Goal: Task Accomplishment & Management: Manage account settings

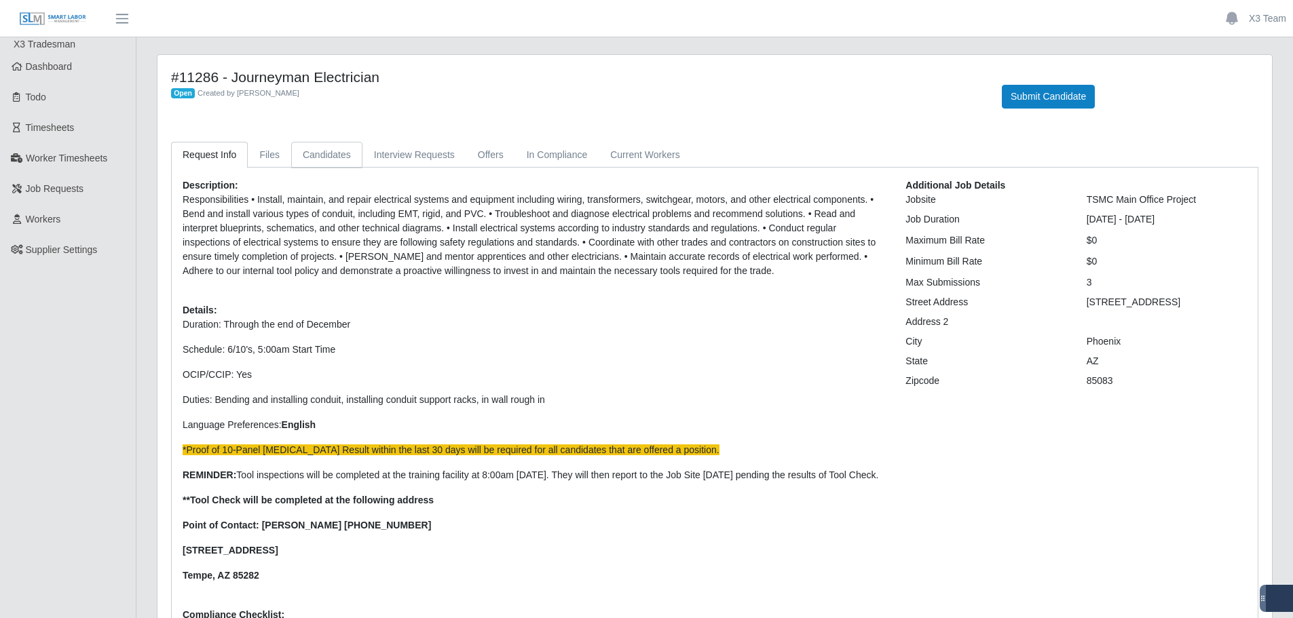
click at [336, 151] on link "Candidates" at bounding box center [326, 155] width 71 height 26
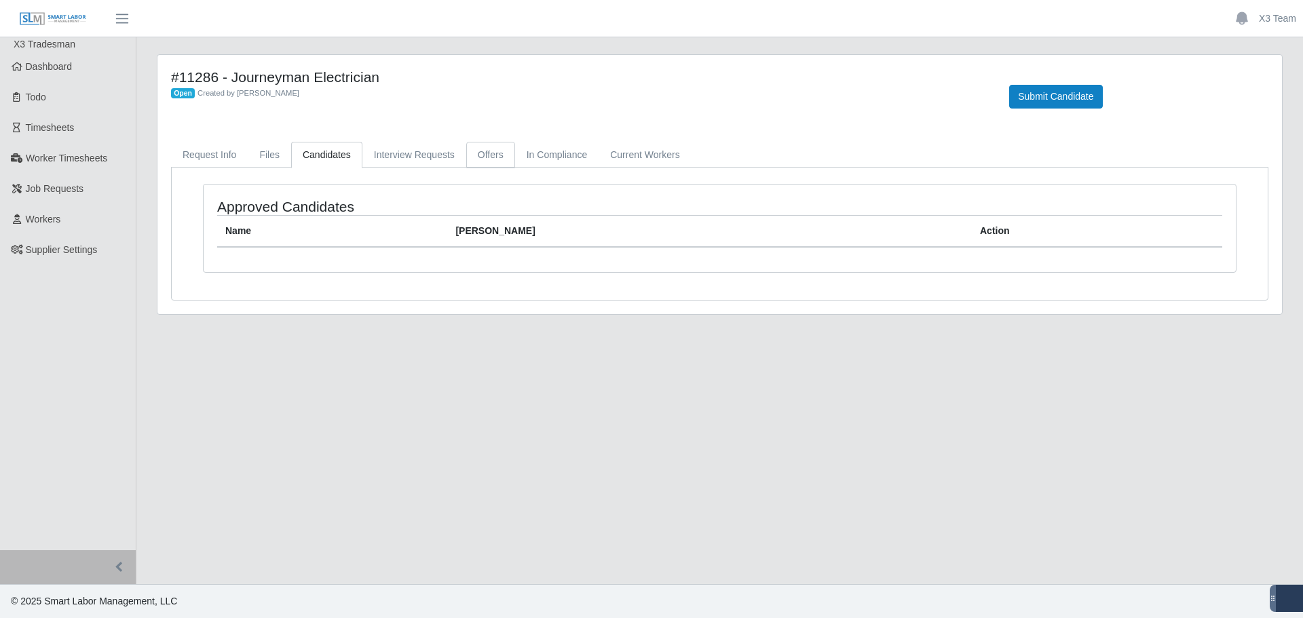
click at [487, 155] on link "Offers" at bounding box center [490, 155] width 49 height 26
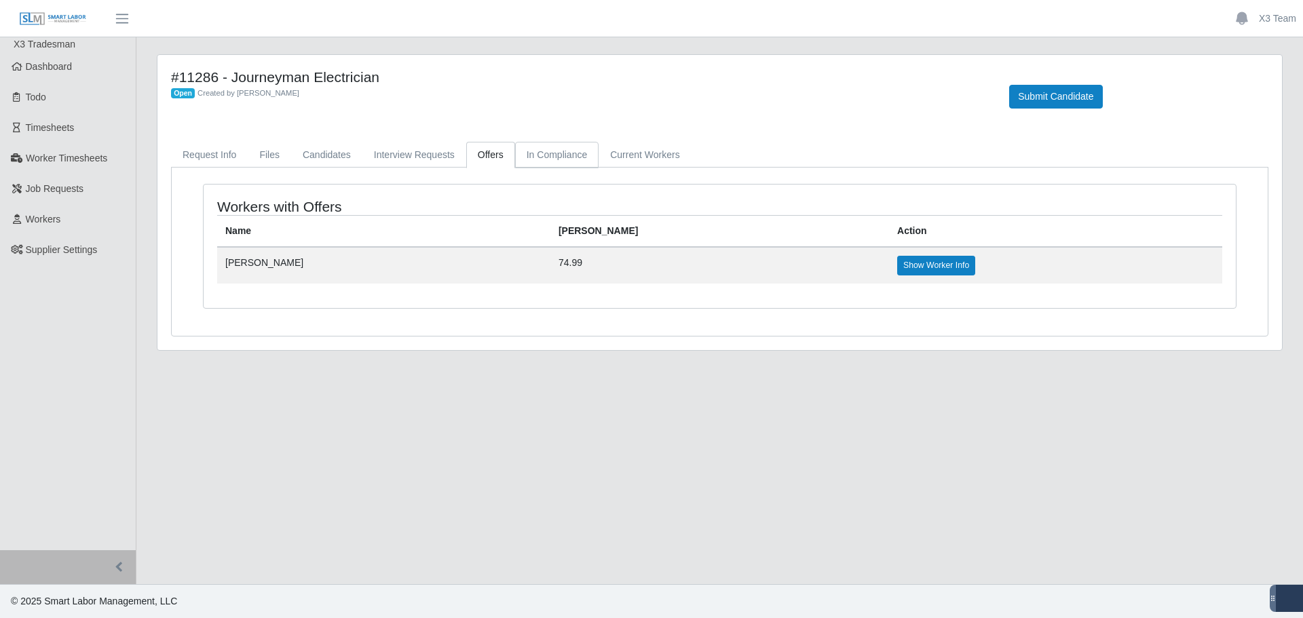
click at [549, 162] on link "In Compliance" at bounding box center [557, 155] width 84 height 26
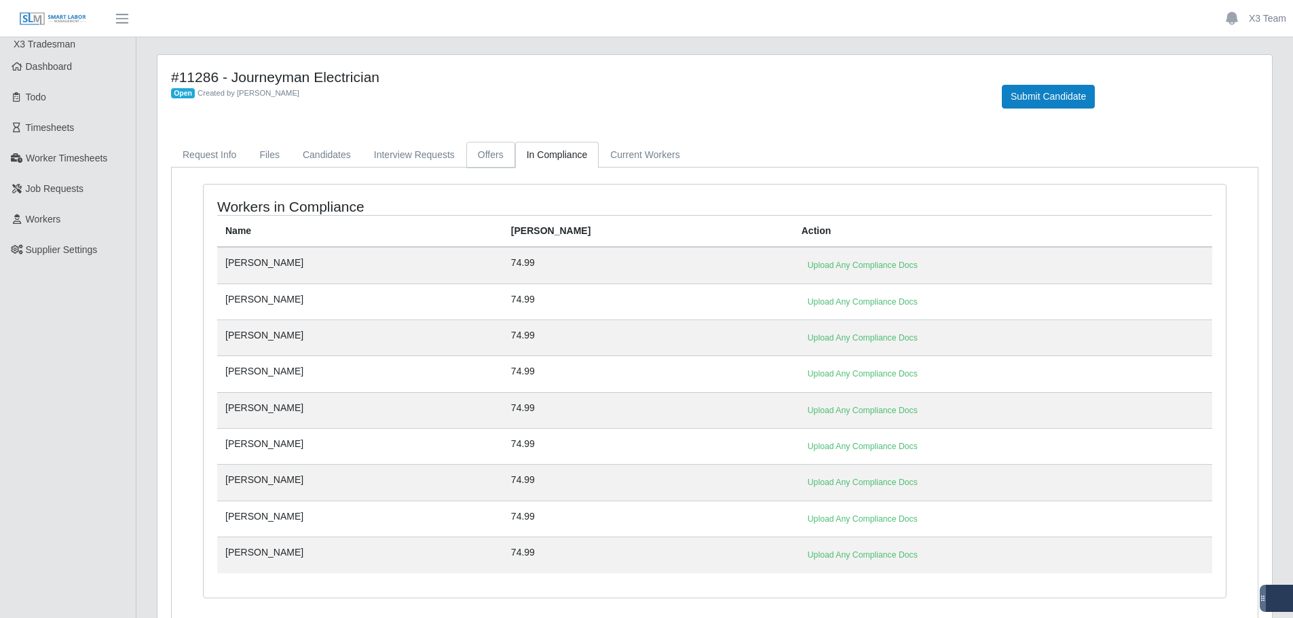
click at [484, 158] on link "Offers" at bounding box center [490, 155] width 49 height 26
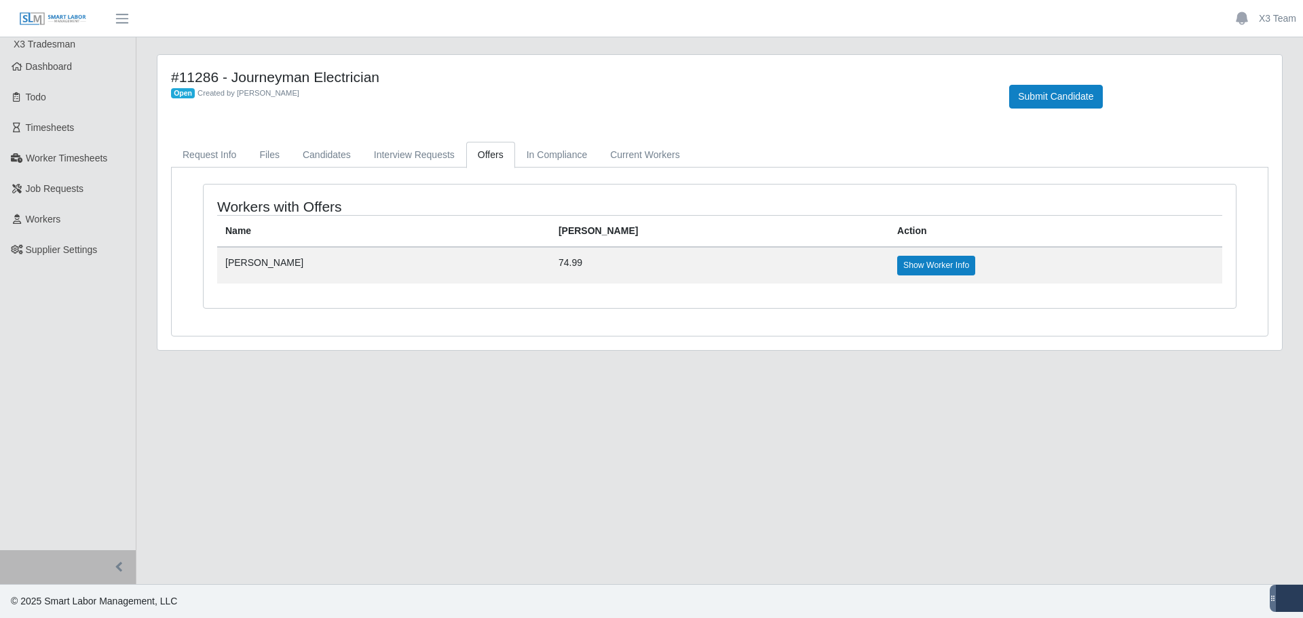
click at [248, 261] on td "[PERSON_NAME]" at bounding box center [383, 265] width 333 height 36
click at [593, 251] on td "74.99" at bounding box center [720, 265] width 339 height 36
click at [897, 266] on link "Show Worker Info" at bounding box center [936, 265] width 78 height 19
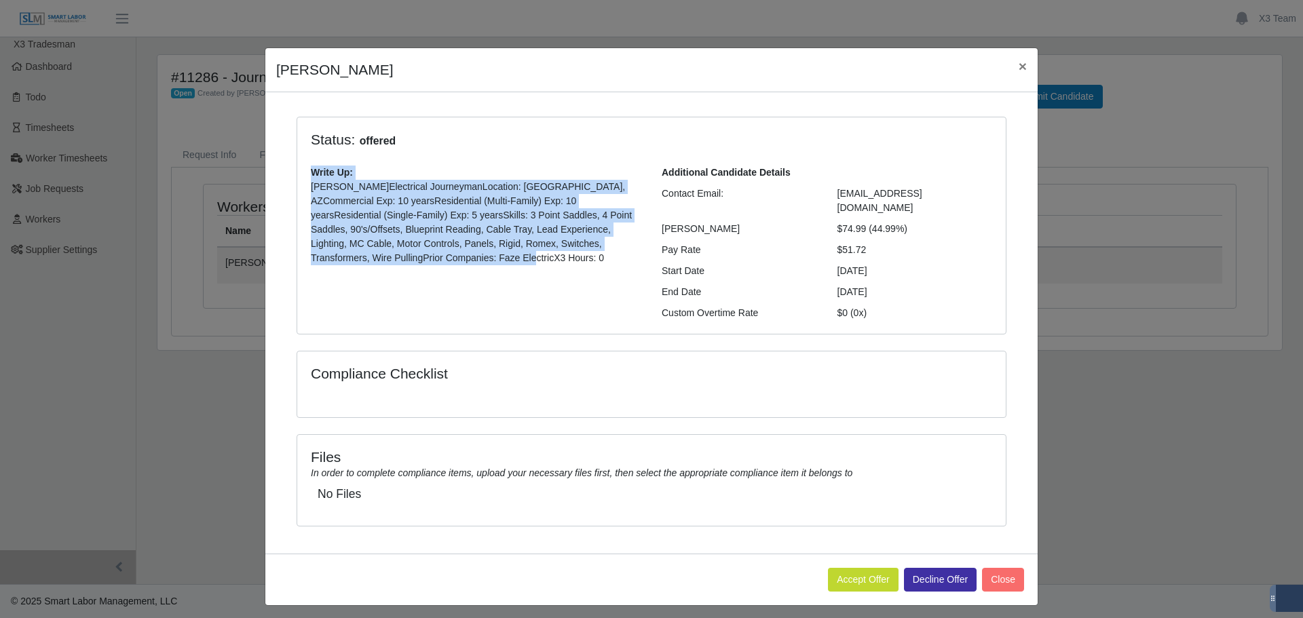
drag, startPoint x: 366, startPoint y: 258, endPoint x: 305, endPoint y: 172, distance: 105.1
click at [305, 172] on div "Write Up: [PERSON_NAME]Electrical JourneymanLocation: [PERSON_NAME], AZCommerci…" at bounding box center [476, 221] width 351 height 111
copy div "Write Up: [PERSON_NAME]Electrical JourneymanLocation: [PERSON_NAME], AZCommerci…"
click at [1020, 65] on span "×" at bounding box center [1023, 66] width 8 height 16
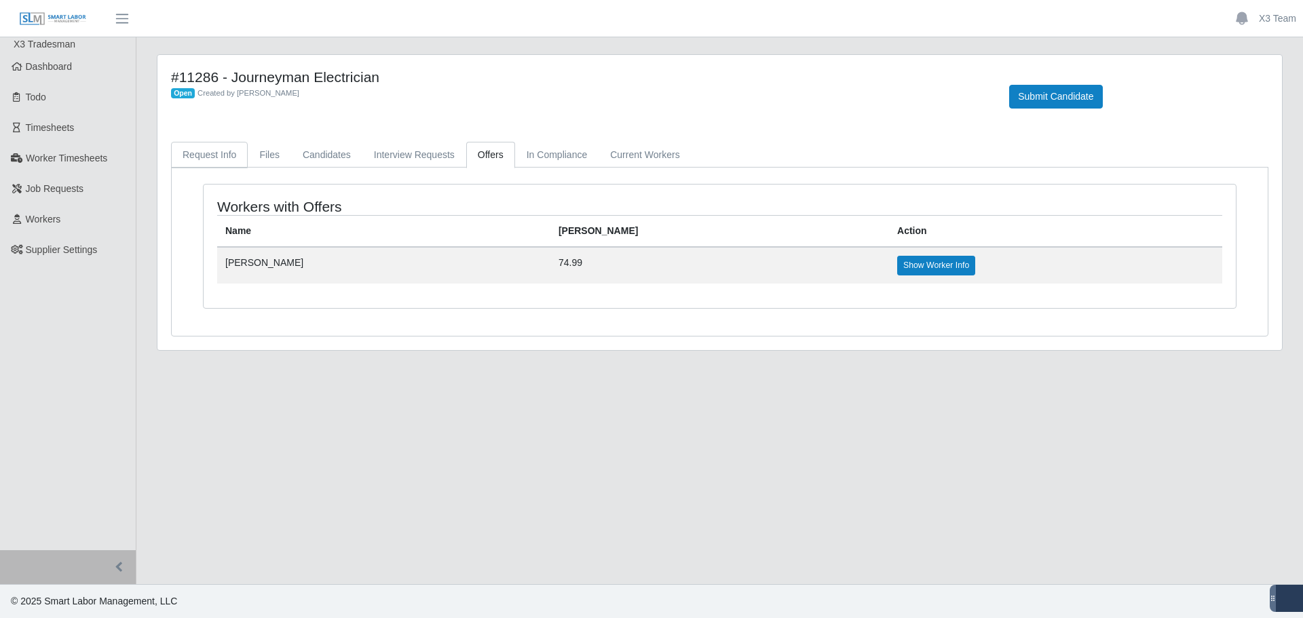
click at [208, 162] on link "Request Info" at bounding box center [209, 155] width 77 height 26
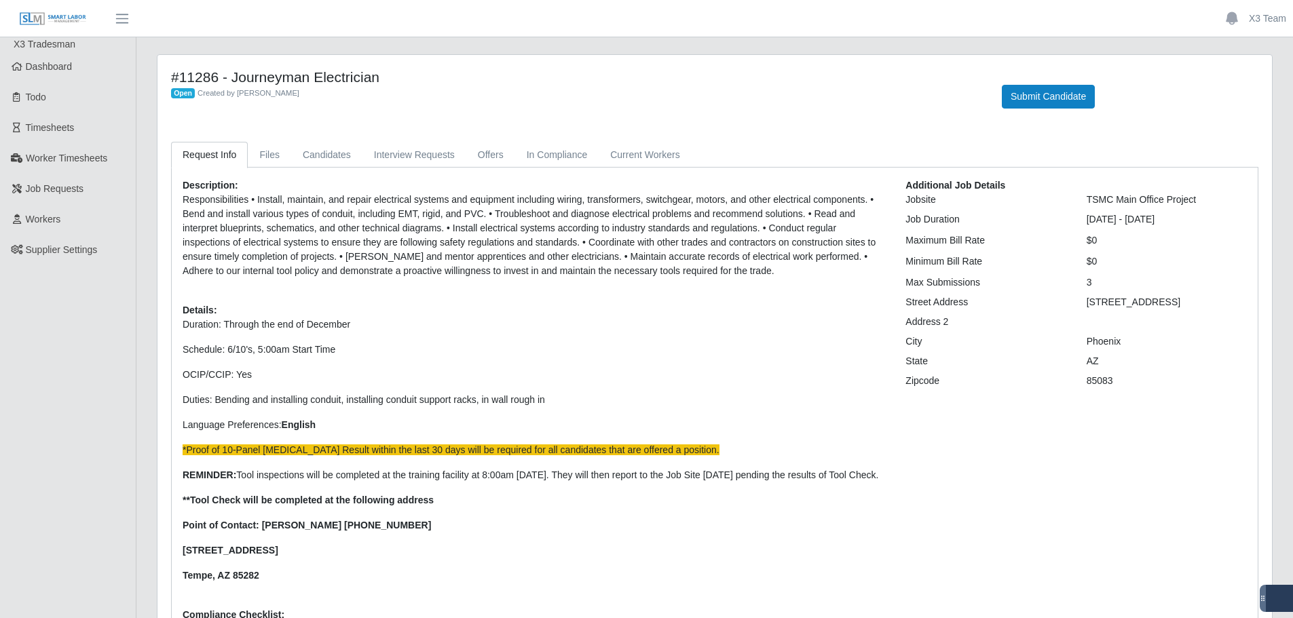
click at [43, 49] on span "X3 Tradesman" at bounding box center [45, 44] width 62 height 11
click at [44, 63] on span "Dashboard" at bounding box center [49, 66] width 47 height 11
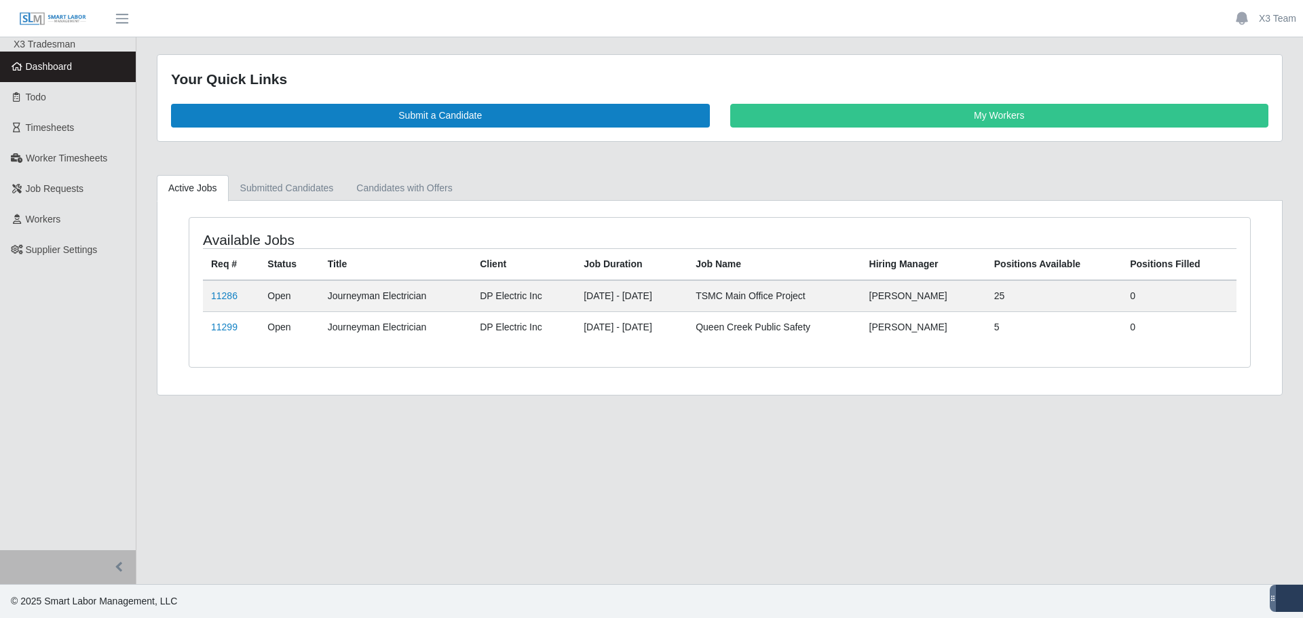
click at [244, 325] on td "11299" at bounding box center [231, 327] width 56 height 31
click at [237, 329] on td "11299" at bounding box center [231, 327] width 56 height 31
click at [227, 324] on link "11299" at bounding box center [224, 327] width 26 height 11
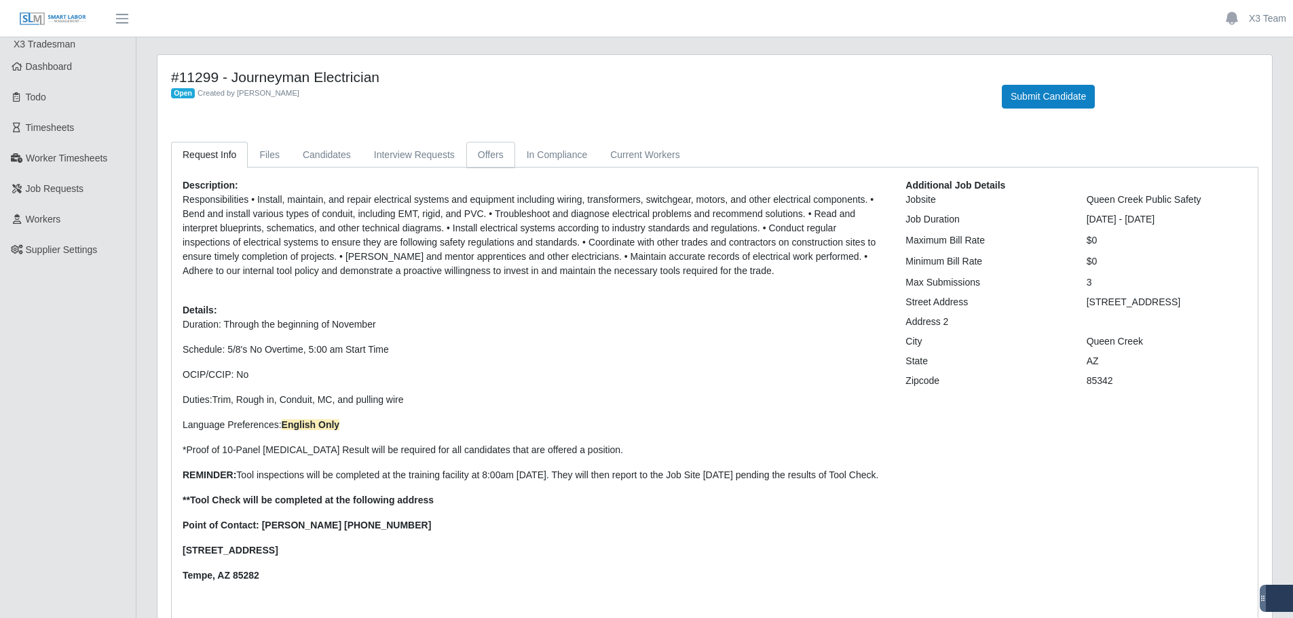
click at [473, 151] on link "Offers" at bounding box center [490, 155] width 49 height 26
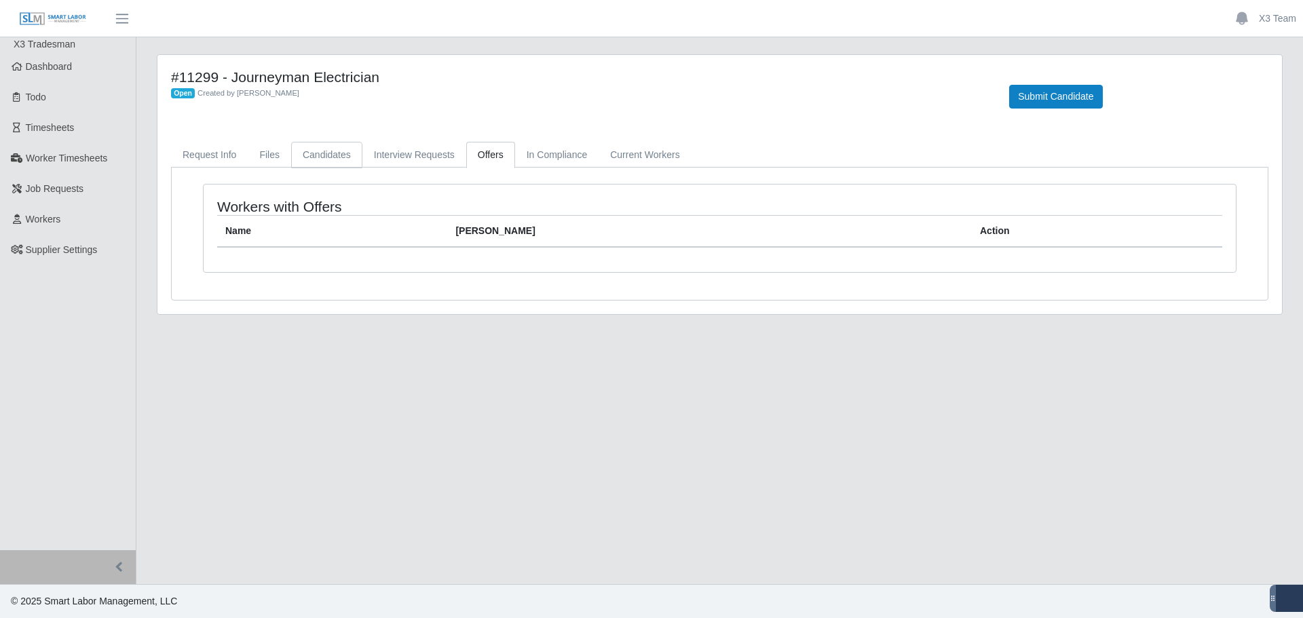
click at [327, 153] on link "Candidates" at bounding box center [326, 155] width 71 height 26
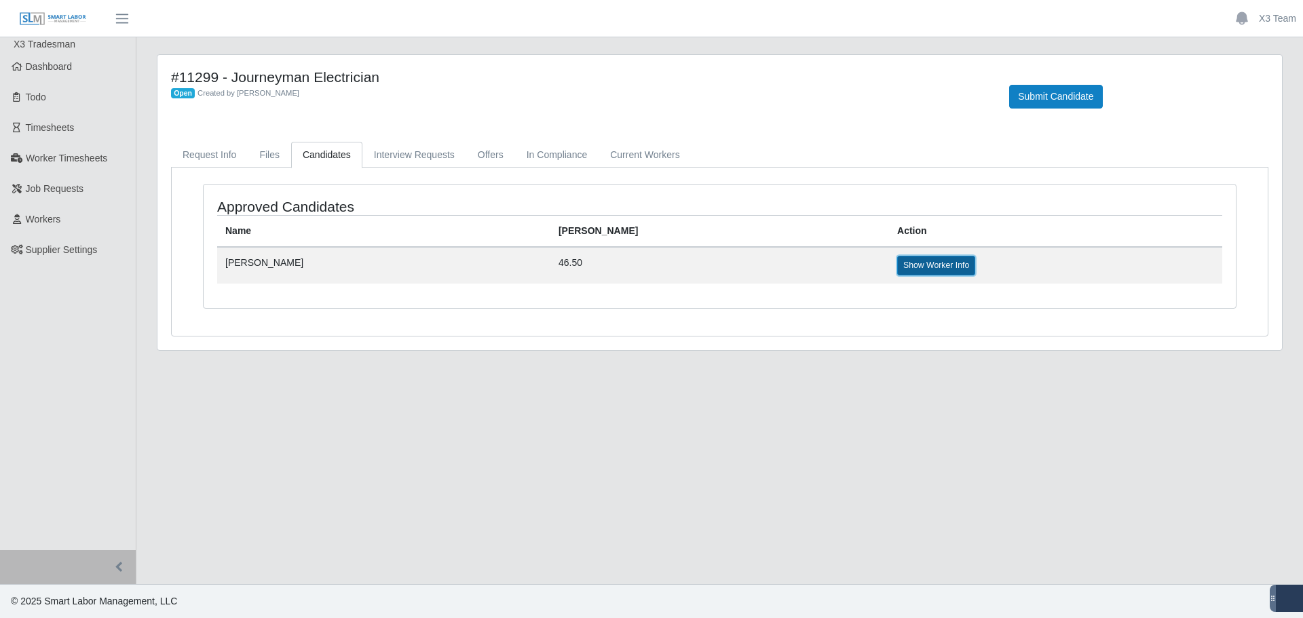
click at [897, 263] on link "Show Worker Info" at bounding box center [936, 265] width 78 height 19
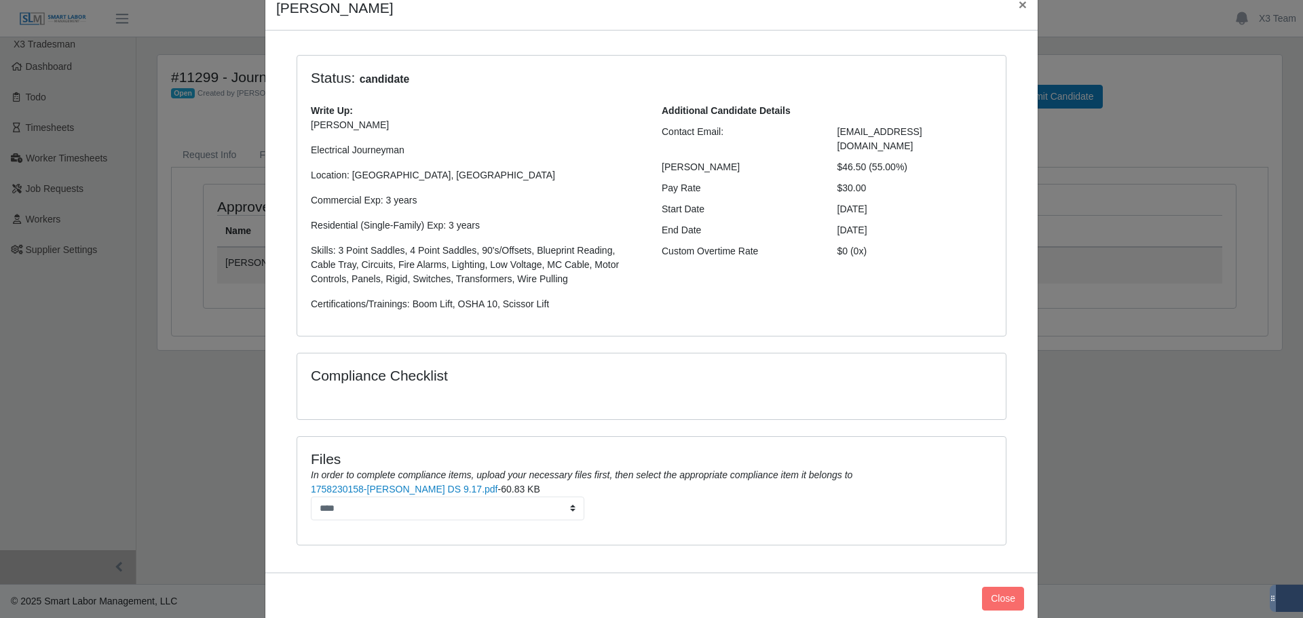
scroll to position [88, 0]
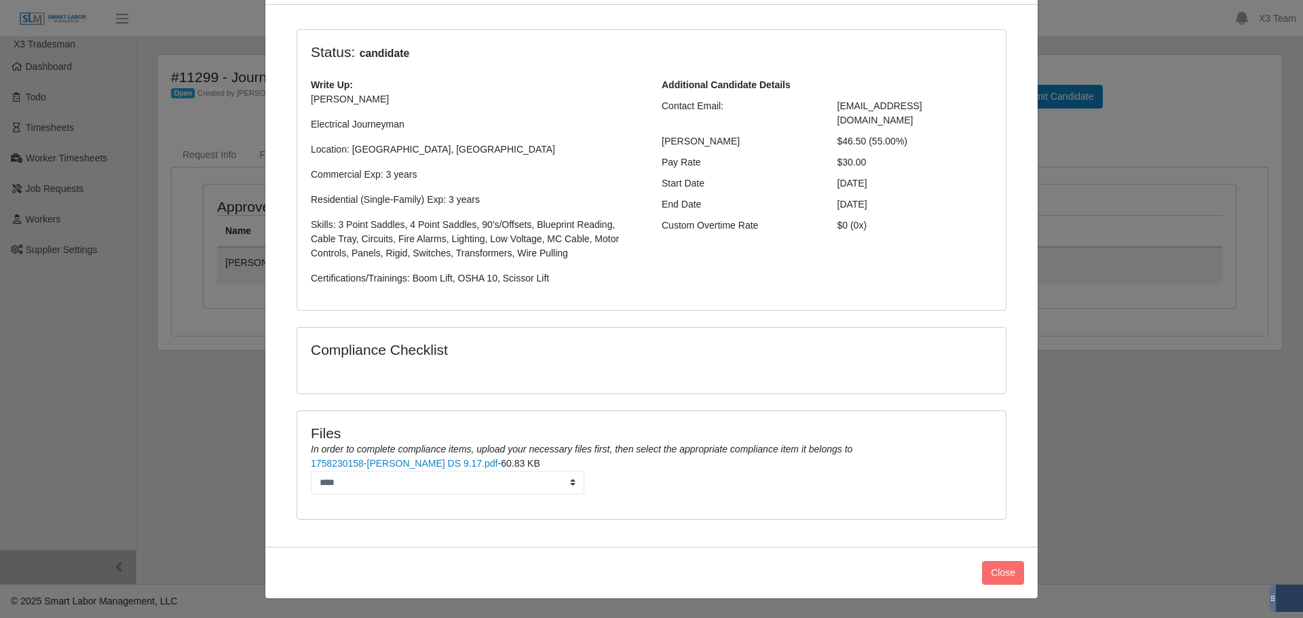
click at [1174, 99] on div "Cherish Wauneka × Status: candidate Write Up: Cherish W. Electrical Journeyman …" at bounding box center [651, 309] width 1303 height 618
click at [1172, 187] on div "Cherish Wauneka × Status: candidate Write Up: Cherish W. Electrical Journeyman …" at bounding box center [651, 309] width 1303 height 618
click at [1001, 575] on button "Close" at bounding box center [1003, 573] width 42 height 24
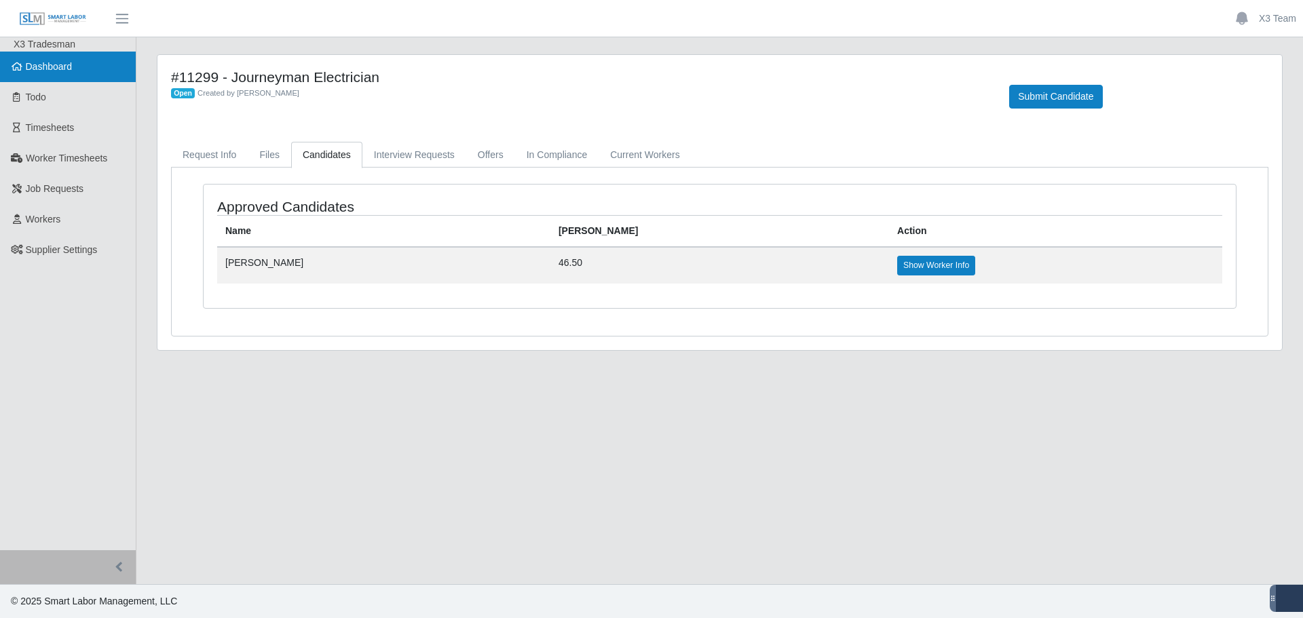
click at [45, 63] on span "Dashboard" at bounding box center [49, 66] width 47 height 11
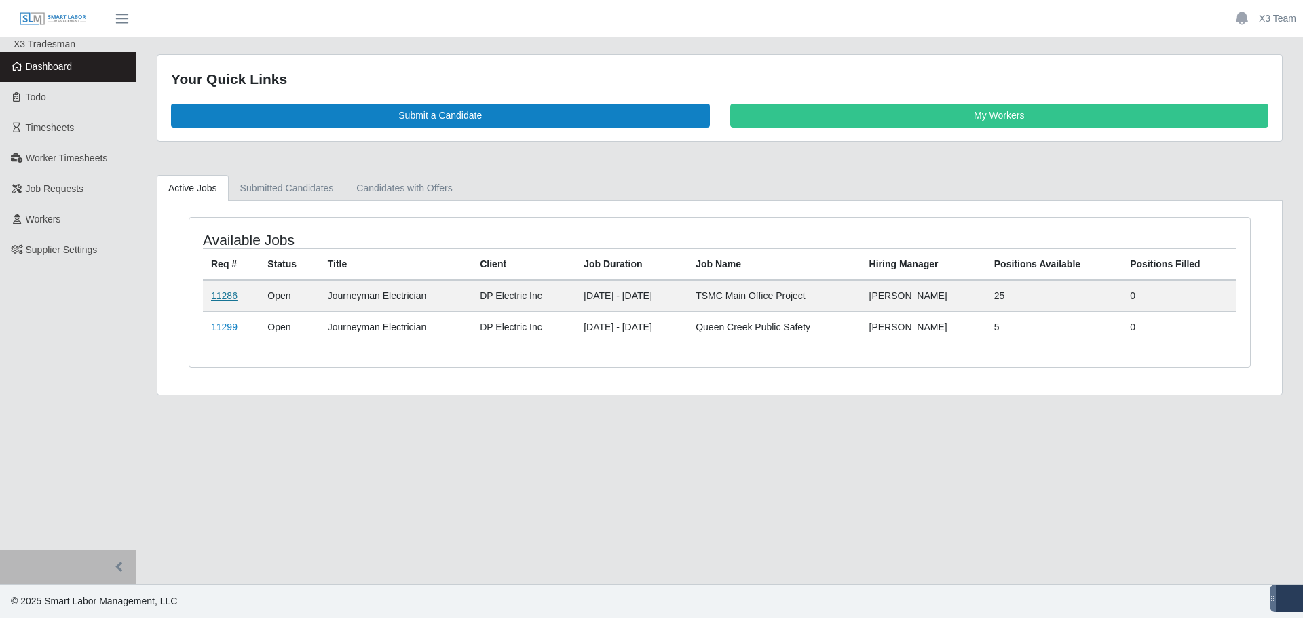
click at [224, 293] on link "11286" at bounding box center [224, 296] width 26 height 11
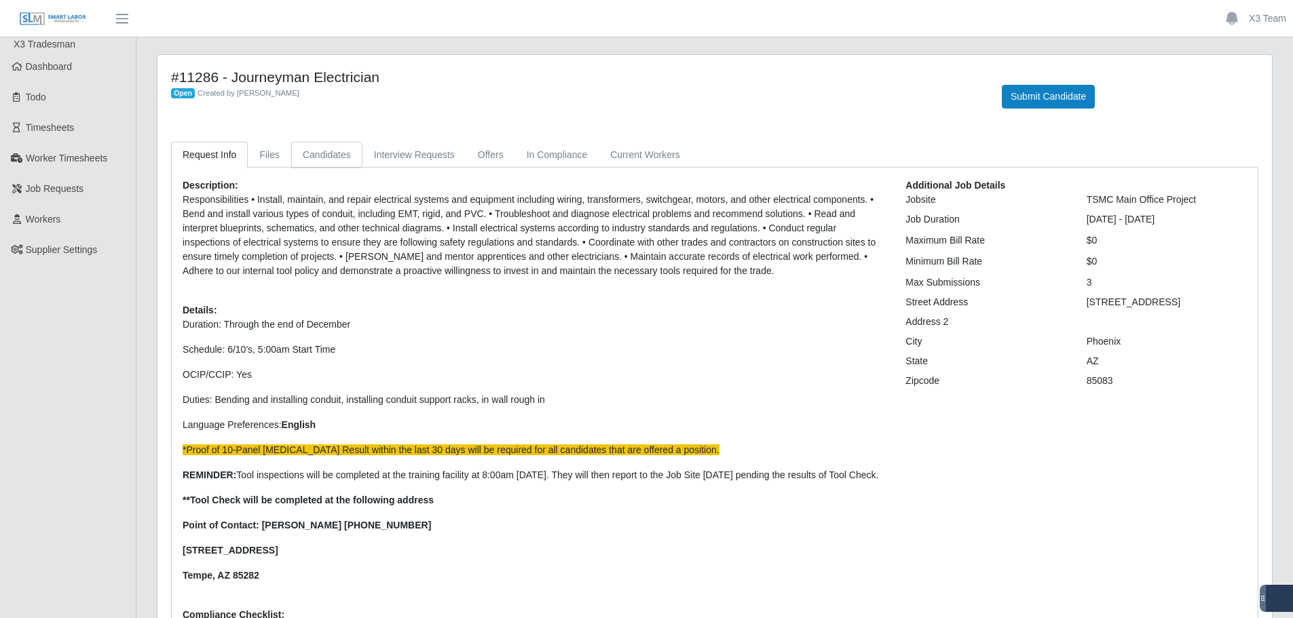
click at [310, 161] on link "Candidates" at bounding box center [326, 155] width 71 height 26
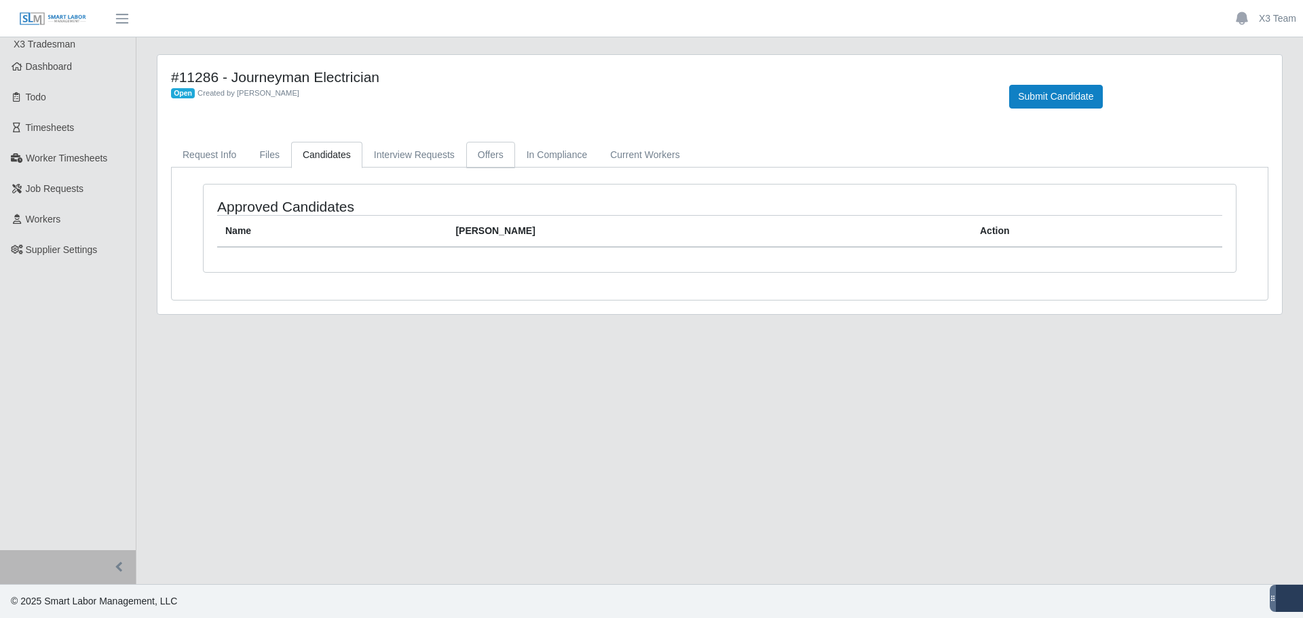
click at [503, 152] on link "Offers" at bounding box center [490, 155] width 49 height 26
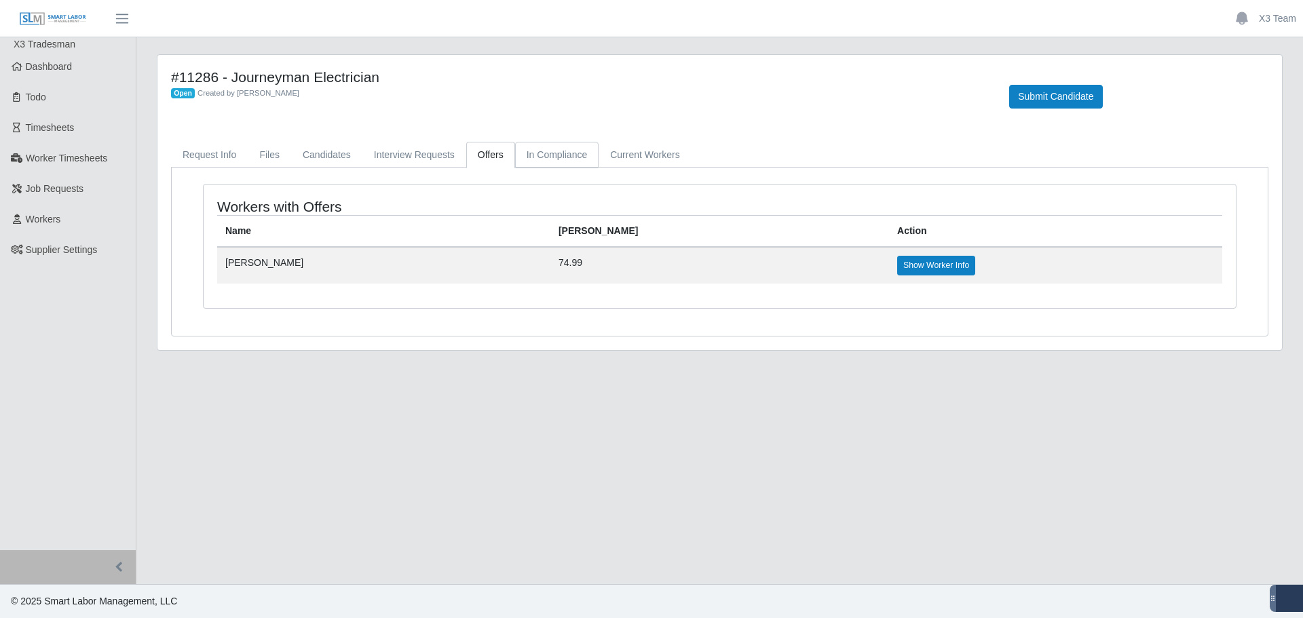
click at [545, 147] on link "In Compliance" at bounding box center [557, 155] width 84 height 26
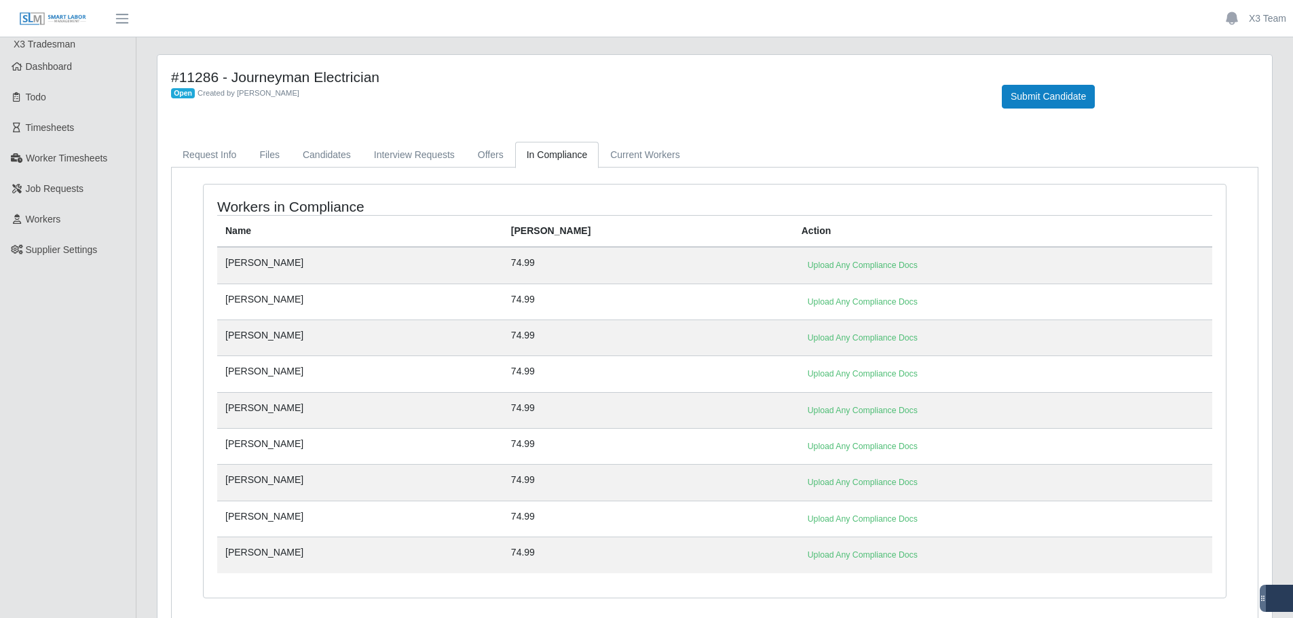
click at [297, 265] on td "[PERSON_NAME]" at bounding box center [360, 265] width 286 height 37
click at [802, 258] on link "Upload Any Compliance Docs" at bounding box center [863, 265] width 122 height 19
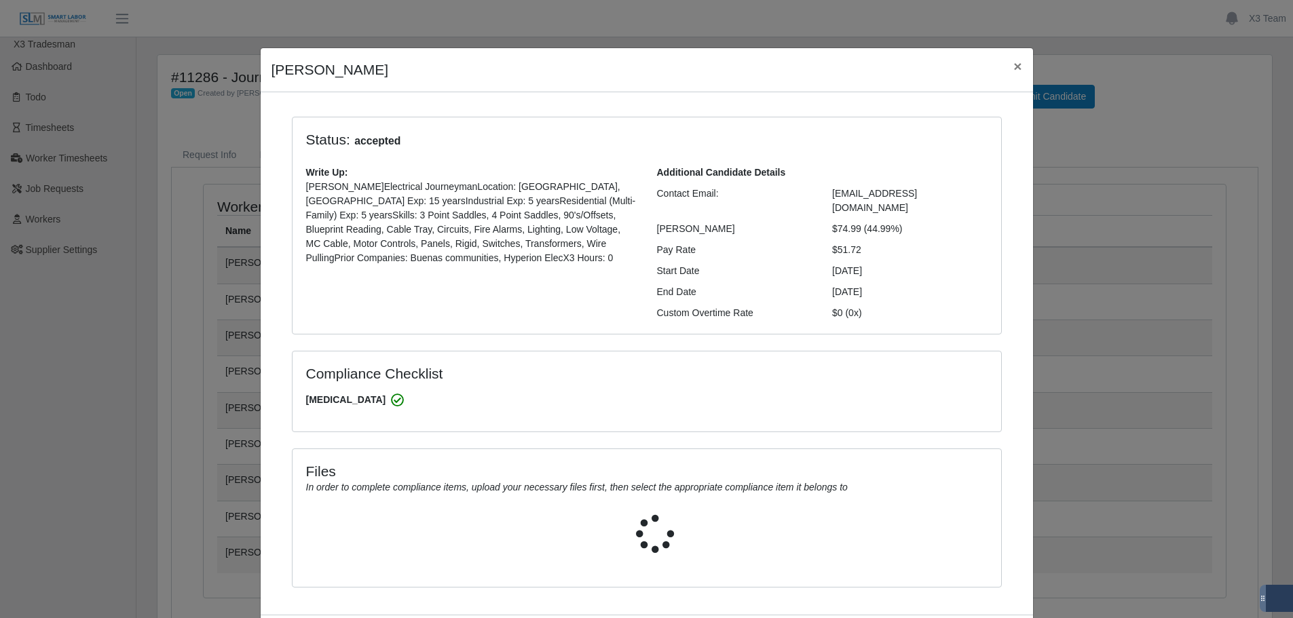
select select "**********"
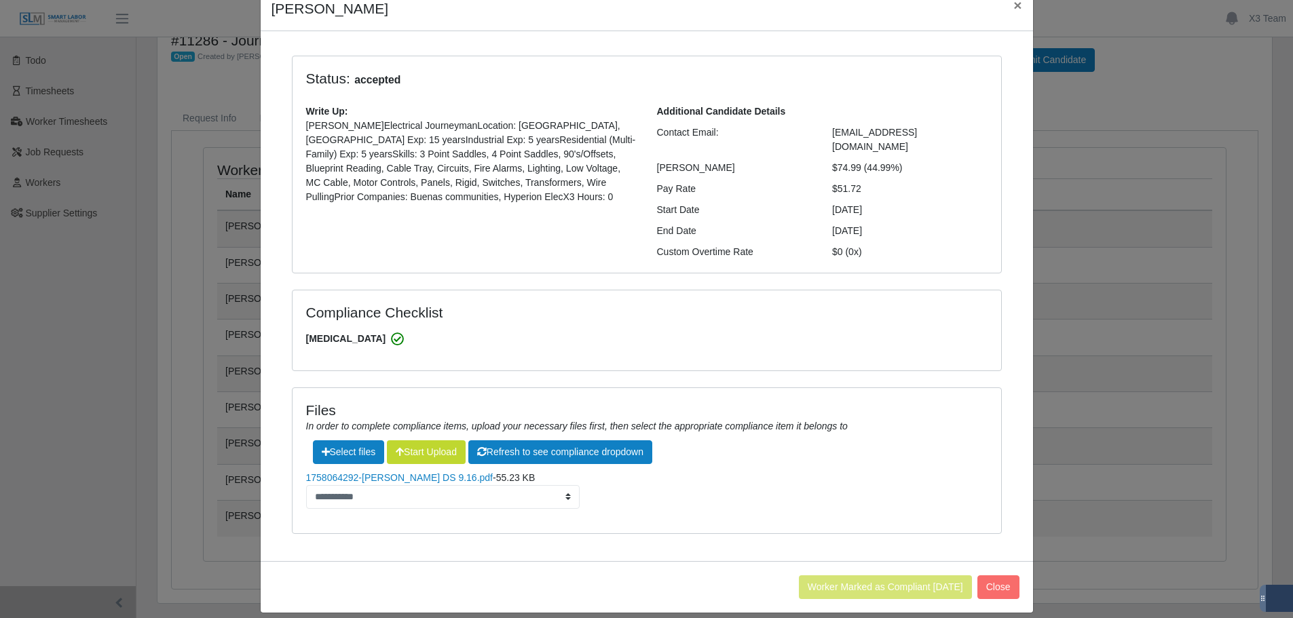
scroll to position [73, 0]
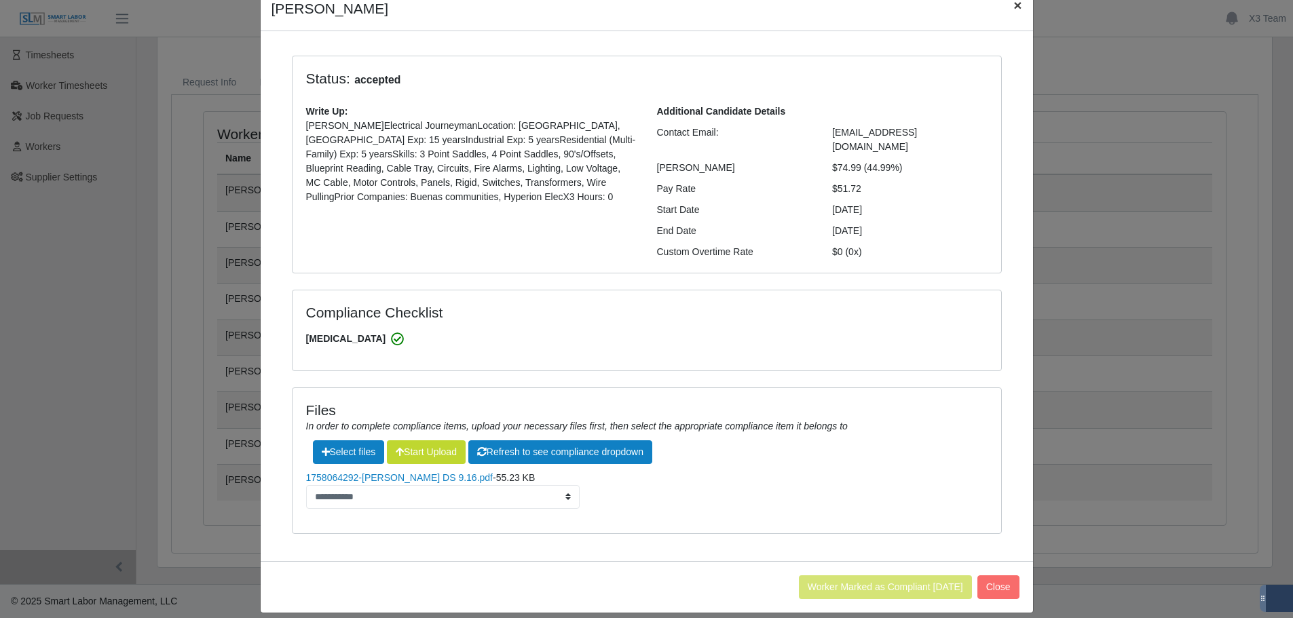
click at [1014, 10] on span "×" at bounding box center [1018, 5] width 8 height 16
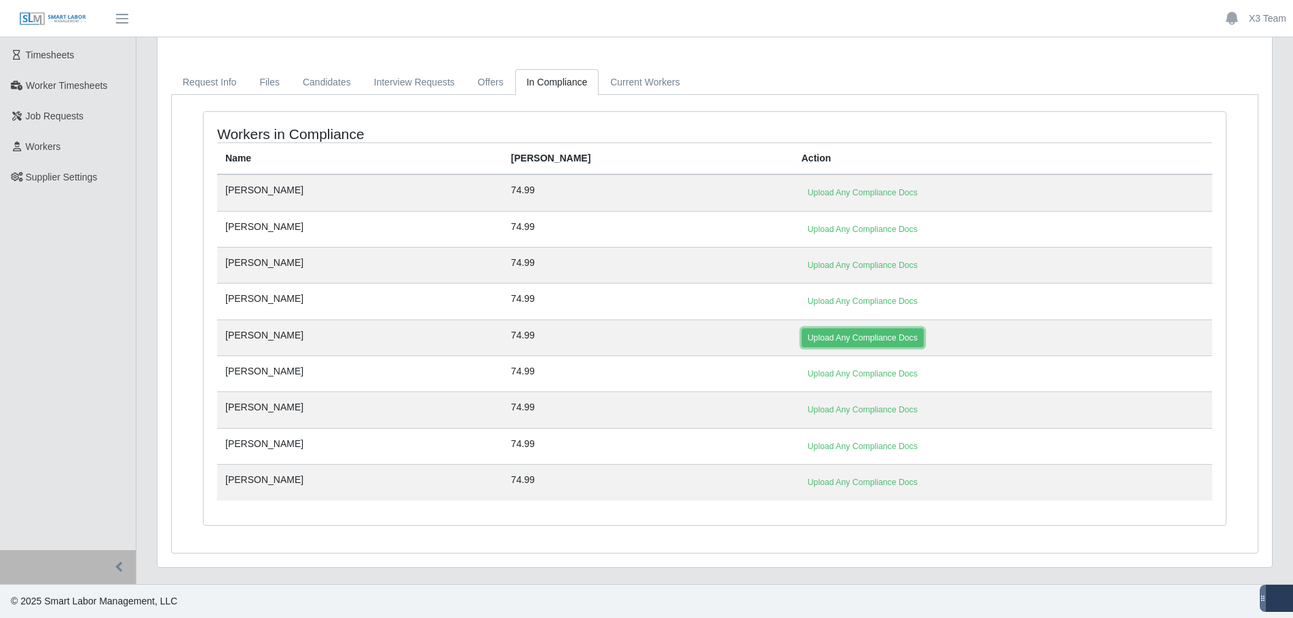
click at [802, 341] on link "Upload Any Compliance Docs" at bounding box center [863, 338] width 122 height 19
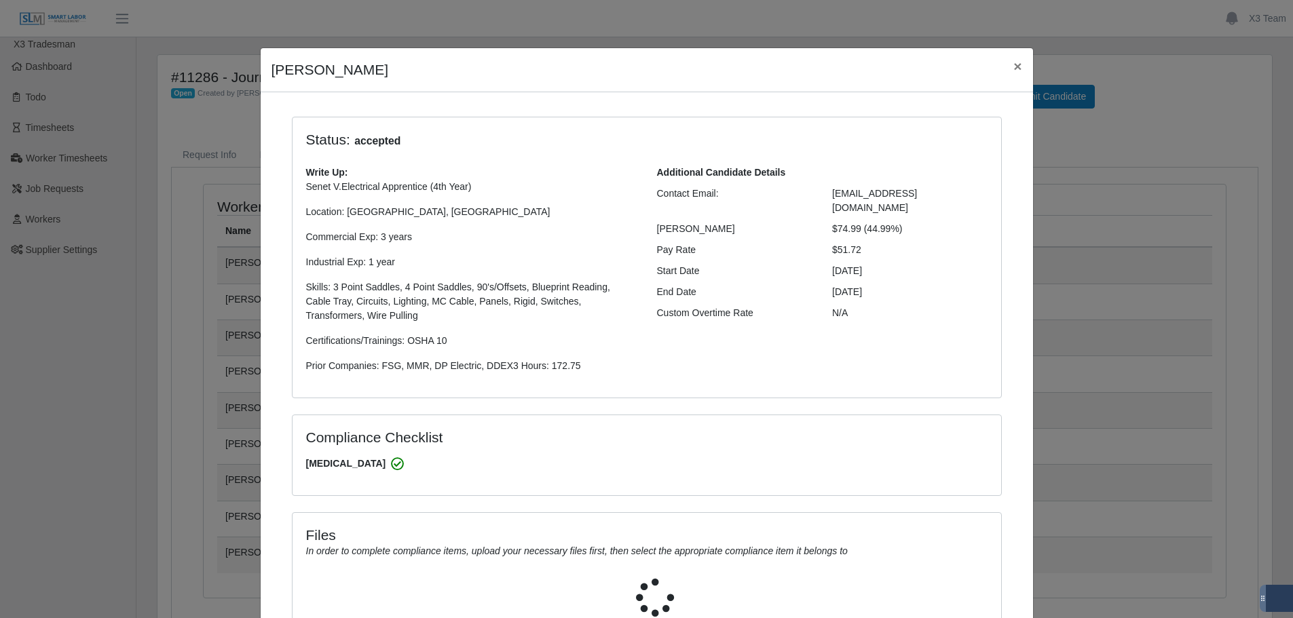
select select "**********"
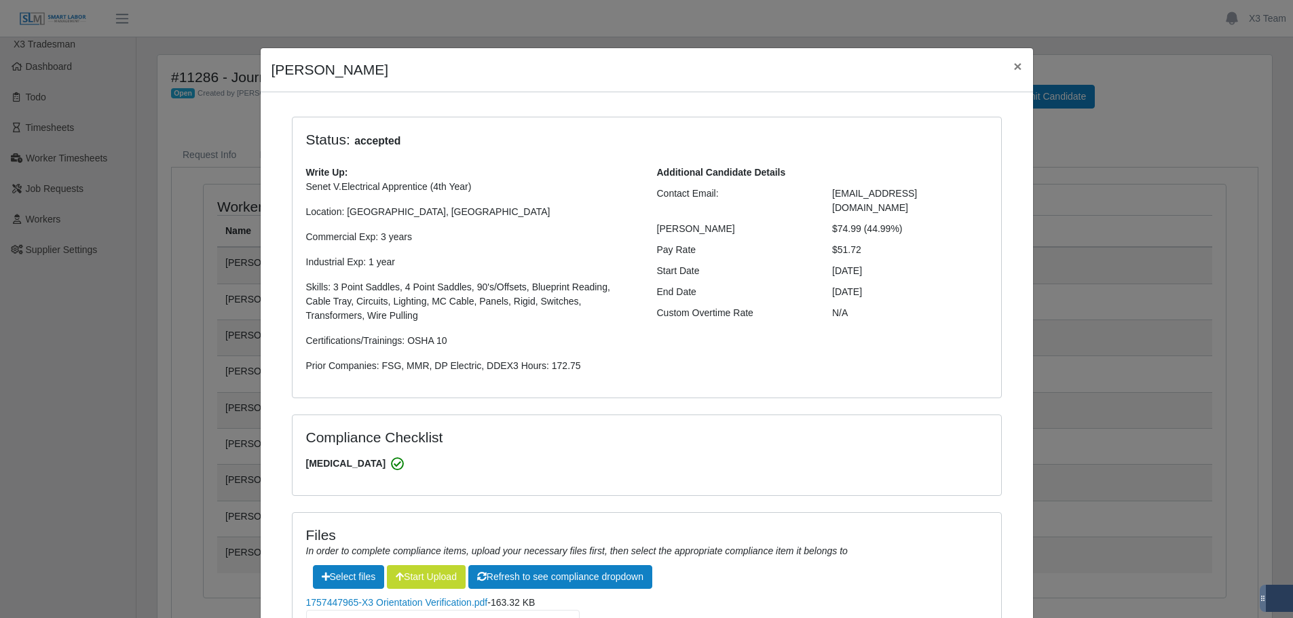
scroll to position [181, 0]
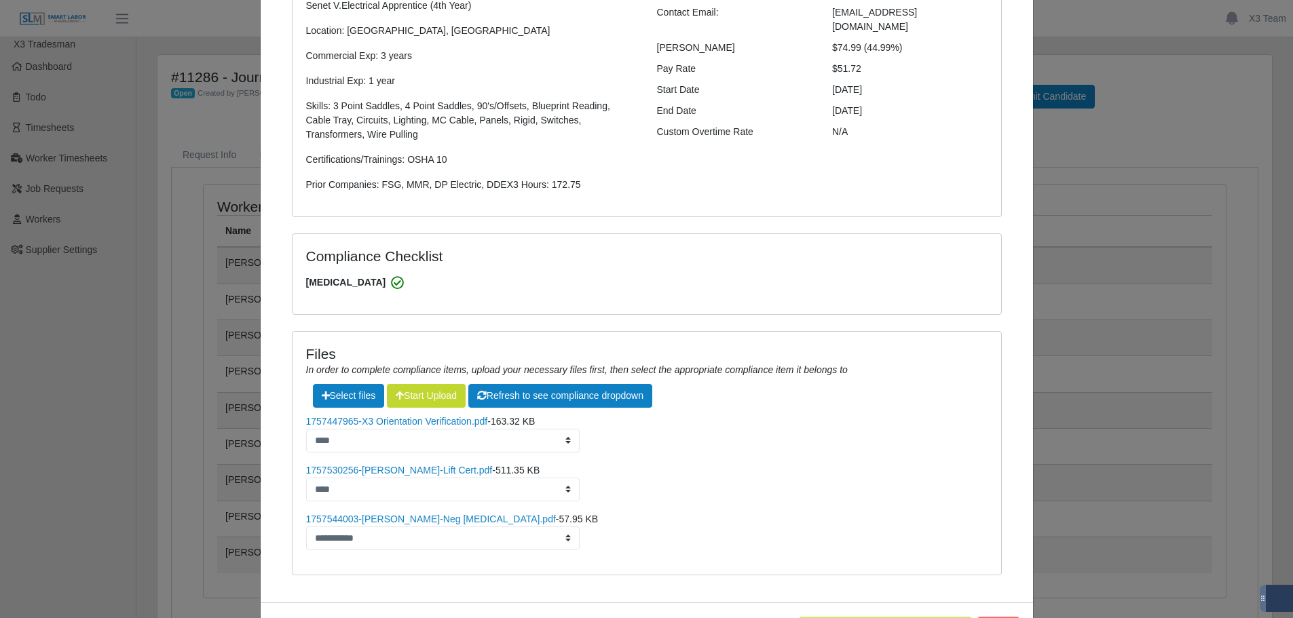
click at [1141, 152] on div "[PERSON_NAME] × Status: accepted Write Up: Senet V.Electrical Apprentice (4th Y…" at bounding box center [646, 309] width 1293 height 618
